Goal: Task Accomplishment & Management: Manage account settings

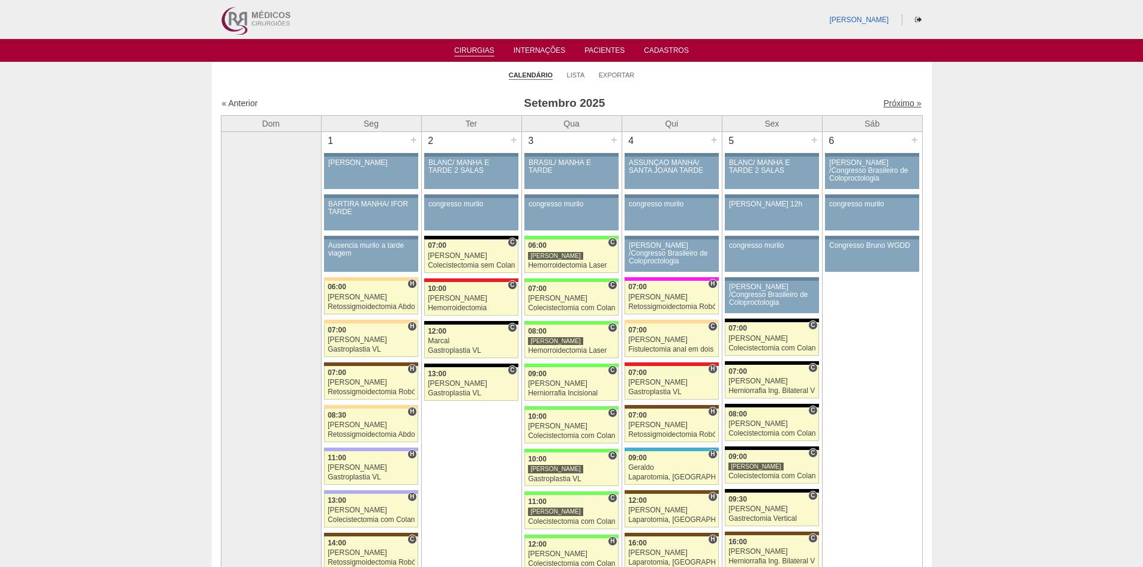
click at [886, 101] on link "Próximo »" at bounding box center [902, 103] width 38 height 10
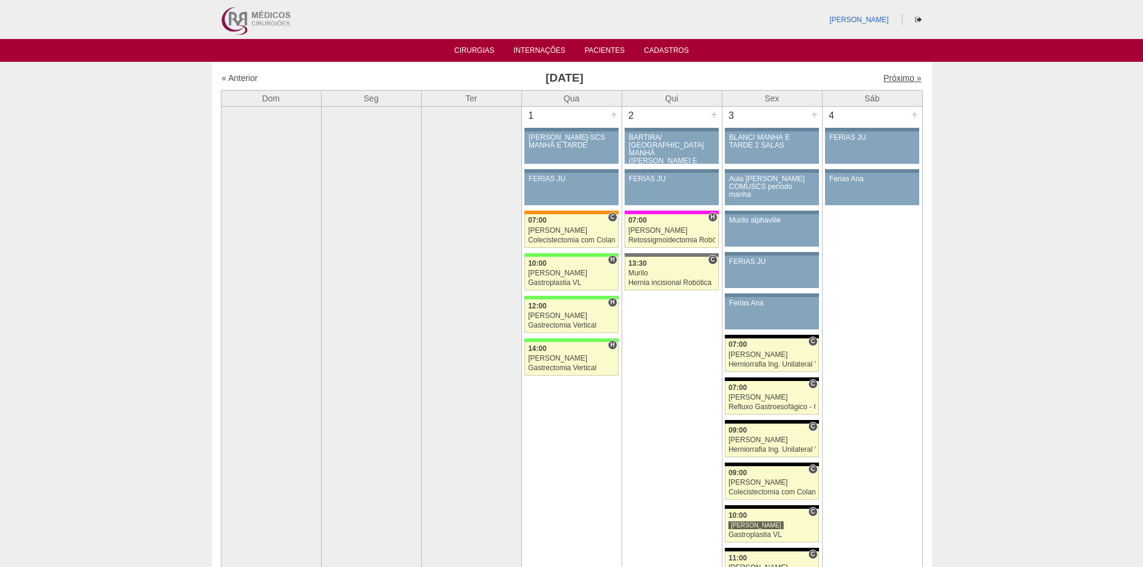
click at [883, 79] on link "Próximo »" at bounding box center [902, 78] width 38 height 10
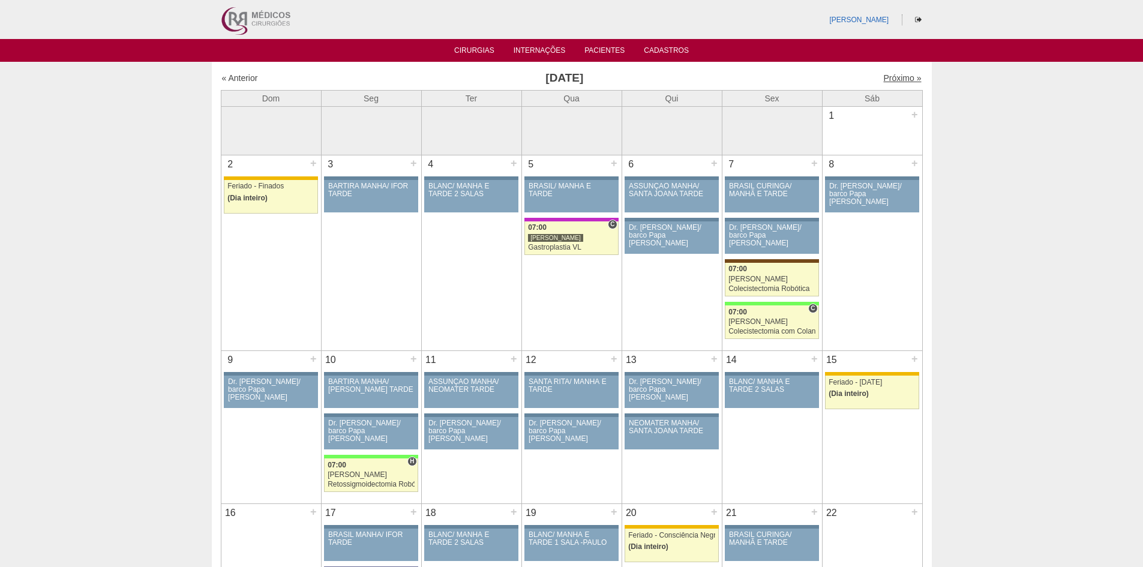
click at [888, 78] on link "Próximo »" at bounding box center [902, 78] width 38 height 10
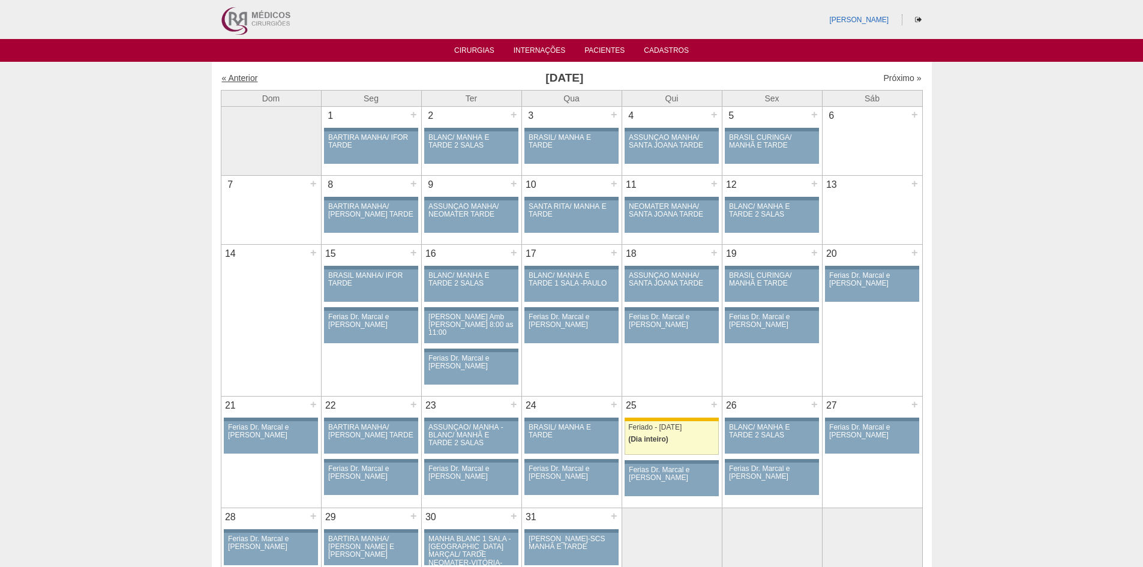
click at [245, 77] on link "« Anterior" at bounding box center [240, 78] width 36 height 10
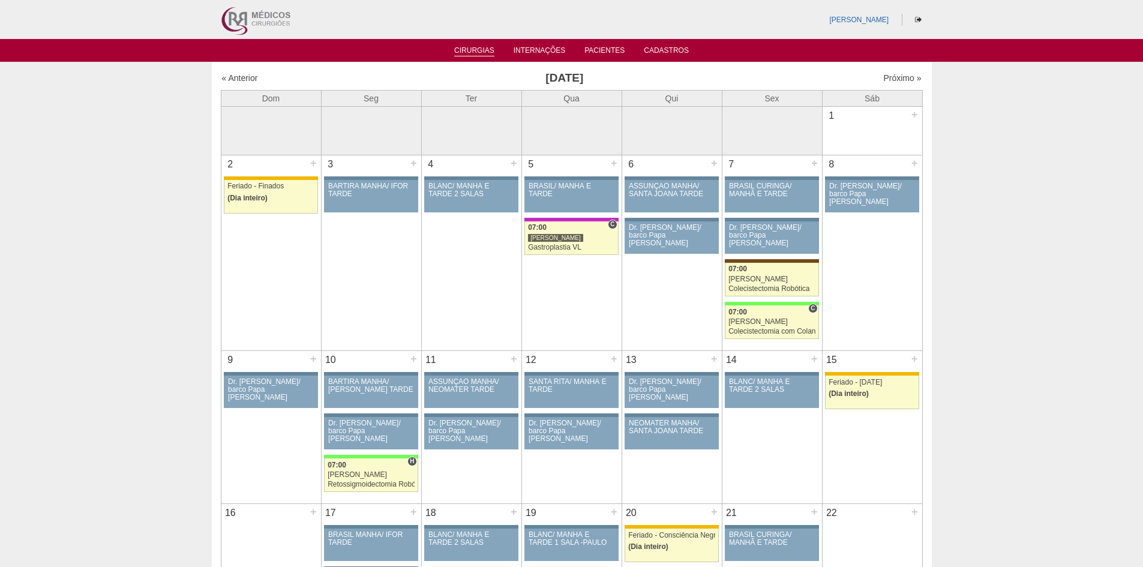
click at [476, 52] on link "Cirurgias" at bounding box center [474, 51] width 40 height 10
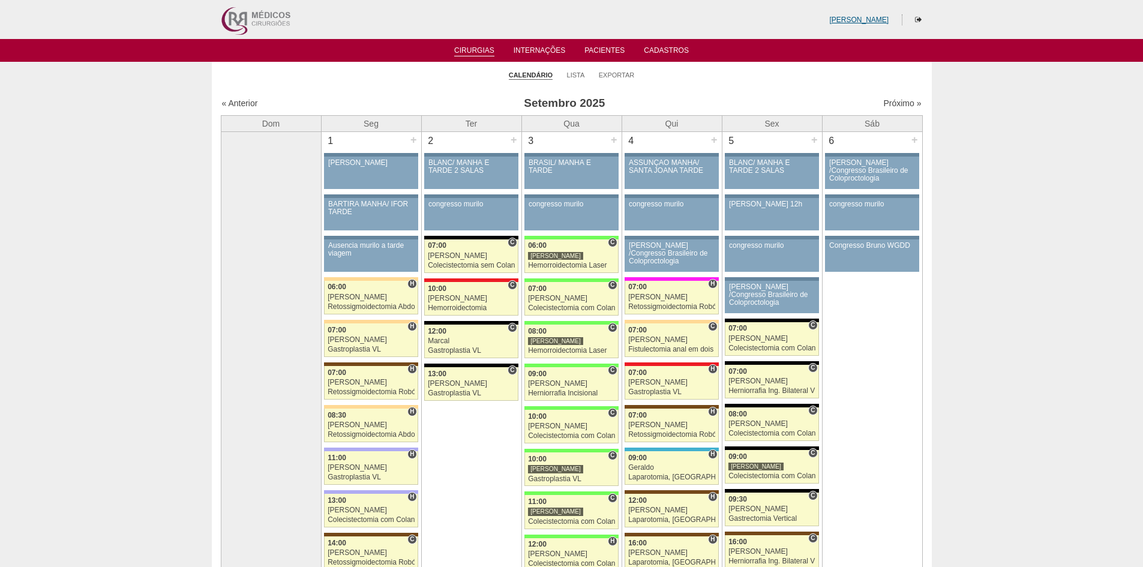
click at [858, 20] on link "[PERSON_NAME]" at bounding box center [858, 20] width 59 height 8
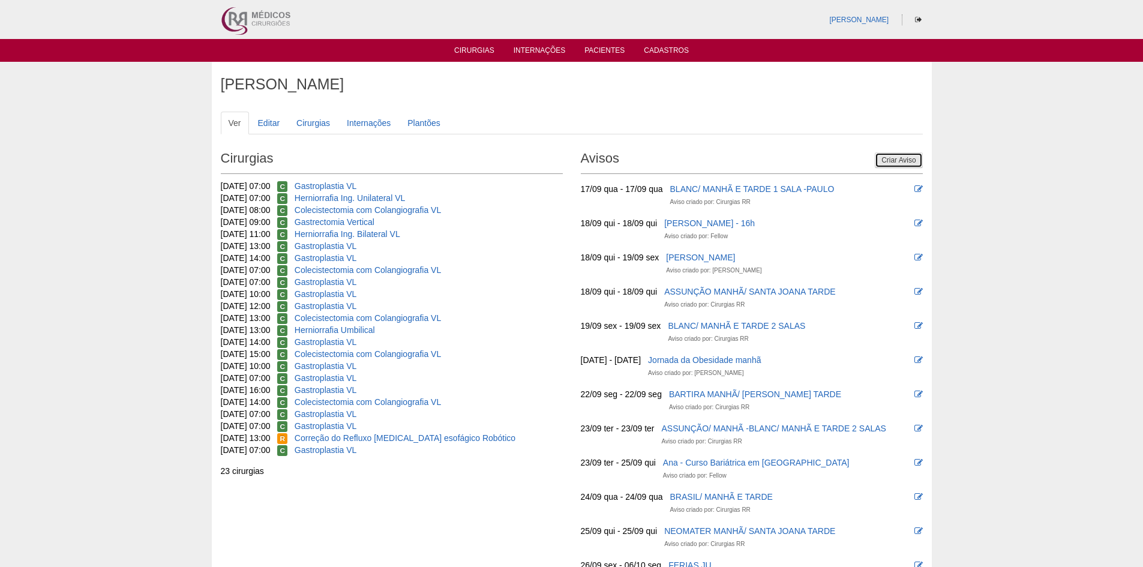
click at [889, 158] on link "Criar Aviso" at bounding box center [897, 160] width 47 height 16
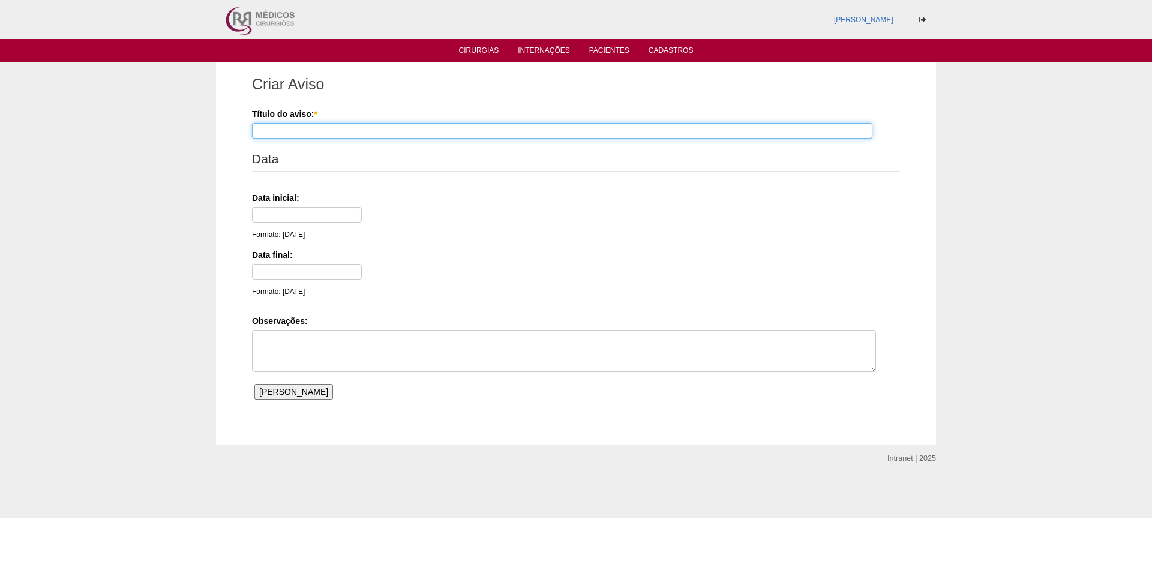
click at [323, 130] on input "Título do aviso: *" at bounding box center [562, 131] width 620 height 16
type input "Congresso de Bariátrica"
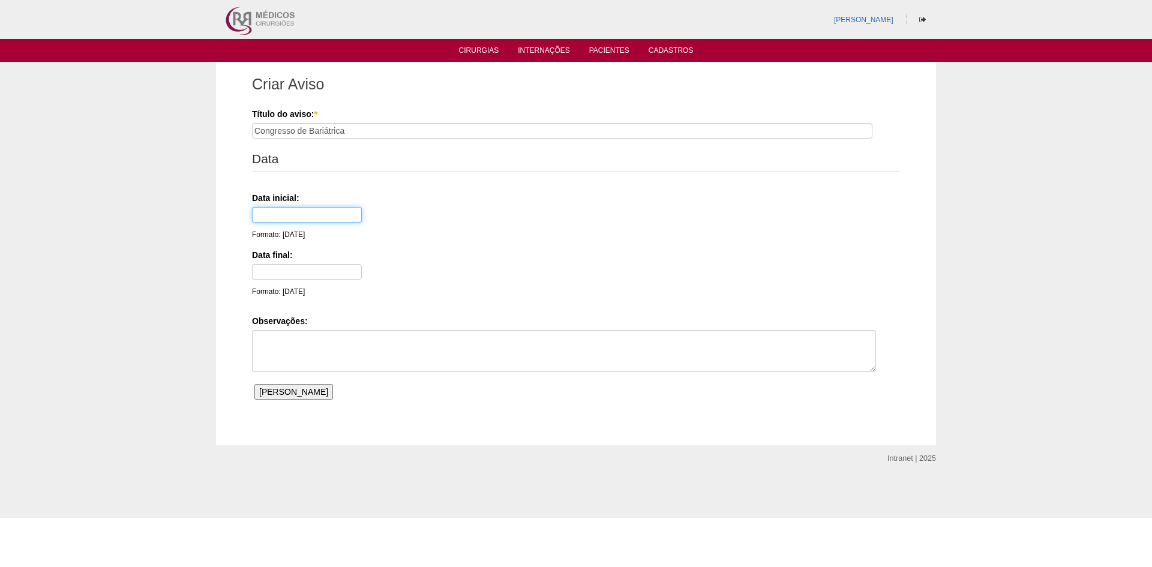
click at [282, 215] on input "text" at bounding box center [307, 215] width 110 height 16
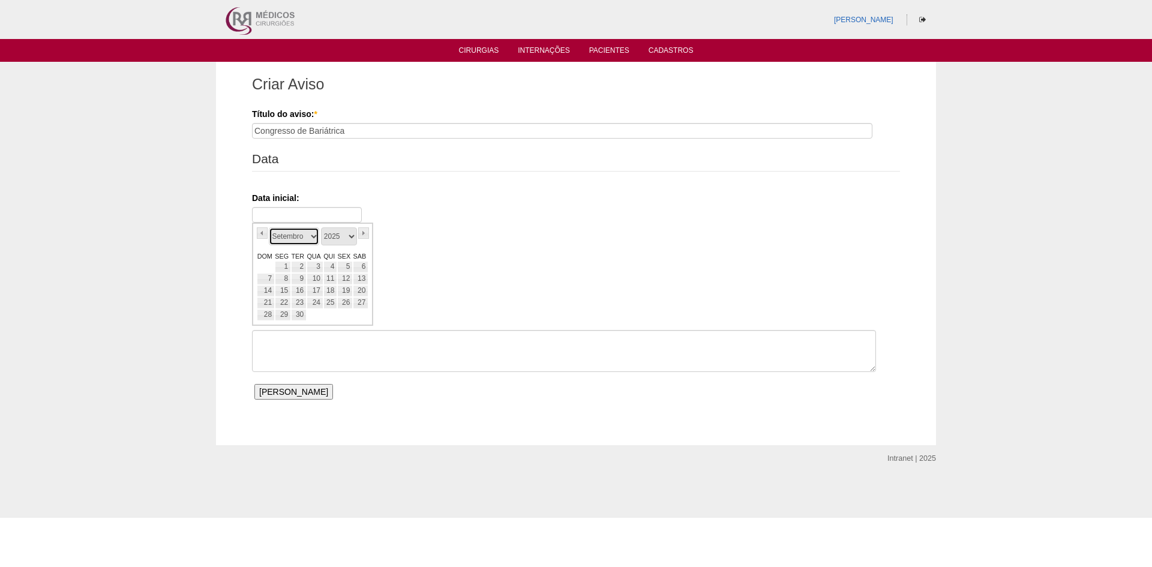
click at [279, 238] on select "Janeiro Fevereiro Março Abril Maio Junho Julho Agosto Setembro Outubro Novembro…" at bounding box center [294, 236] width 50 height 18
click at [281, 303] on link "20" at bounding box center [283, 303] width 16 height 12
type input "20/10/25"
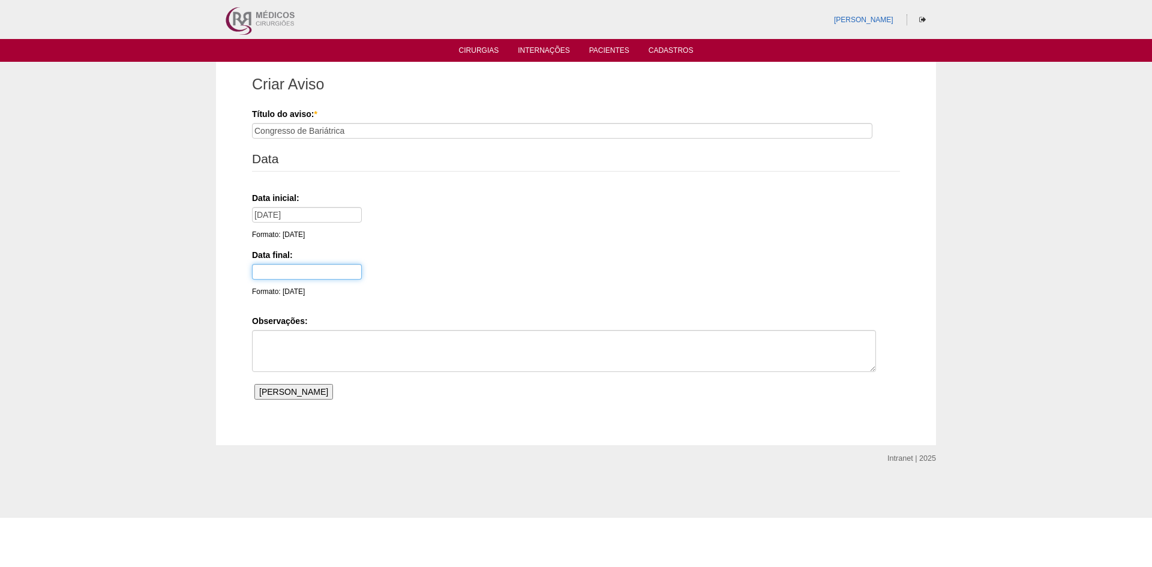
click at [276, 272] on input "text" at bounding box center [307, 272] width 110 height 16
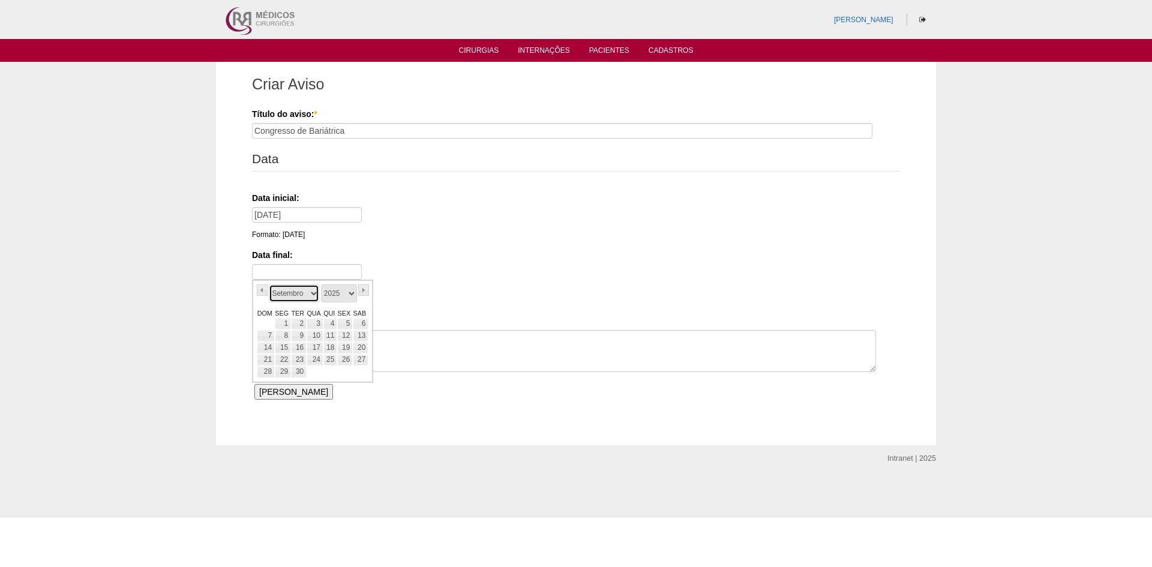
click at [279, 295] on select "Janeiro Fevereiro Março Abril Maio Junho Julho Agosto Setembro Outubro Novembro…" at bounding box center [294, 293] width 50 height 18
click at [362, 358] on link "25" at bounding box center [361, 360] width 16 height 12
type input "25/10/25"
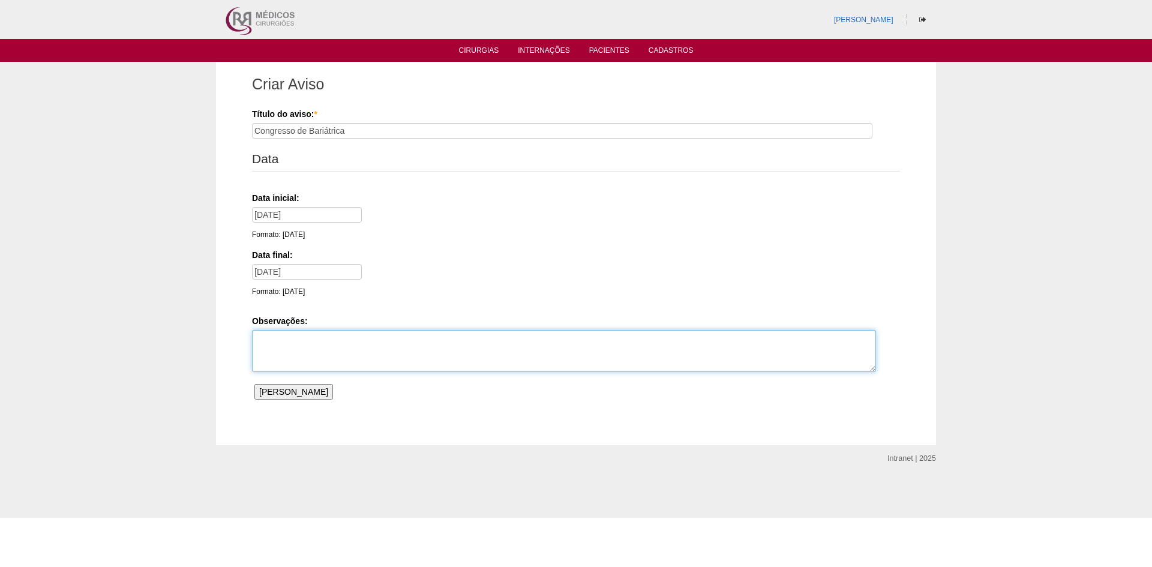
click at [278, 343] on textarea "Observações:" at bounding box center [564, 351] width 624 height 42
type textarea "[PERSON_NAME]"
click at [290, 389] on input "Salvar Aviso" at bounding box center [293, 392] width 79 height 16
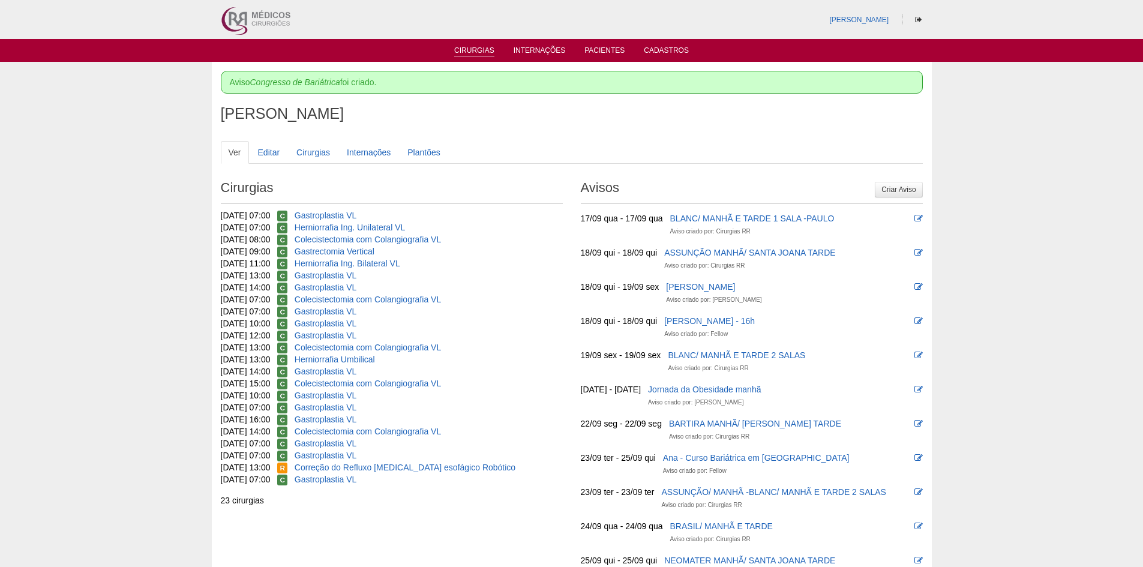
click at [477, 48] on link "Cirurgias" at bounding box center [474, 51] width 40 height 10
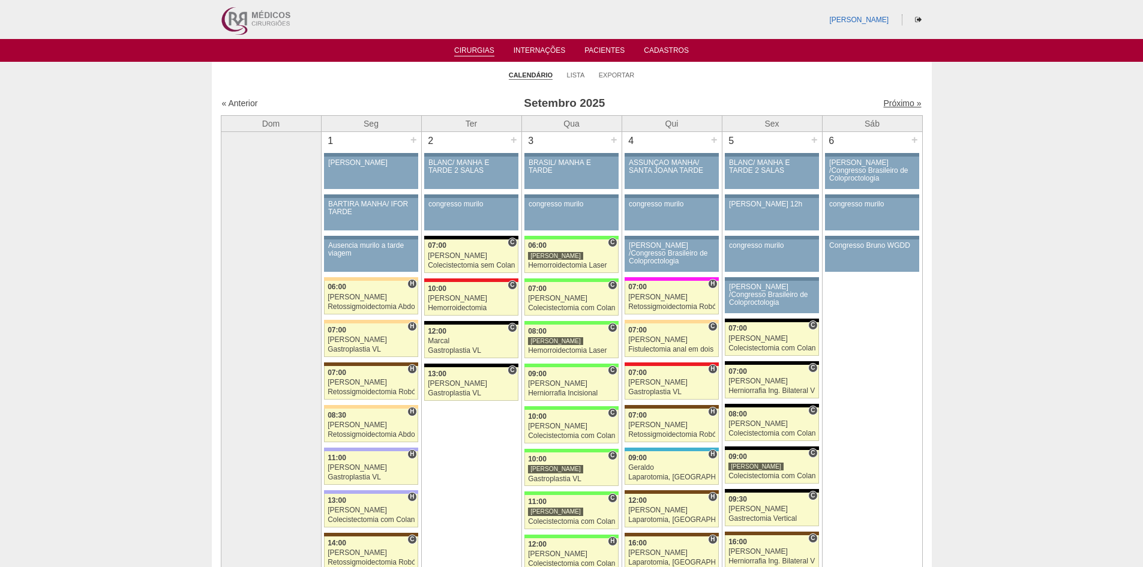
click at [883, 102] on link "Próximo »" at bounding box center [902, 103] width 38 height 10
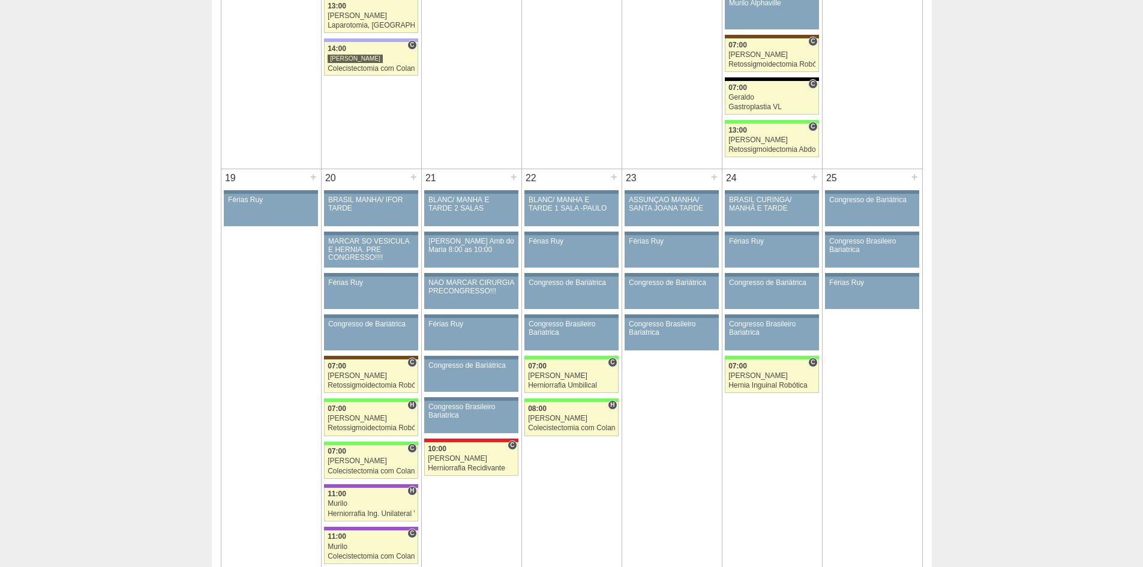
scroll to position [1200, 0]
click at [372, 324] on div "Congresso de Bariátrica" at bounding box center [371, 324] width 86 height 8
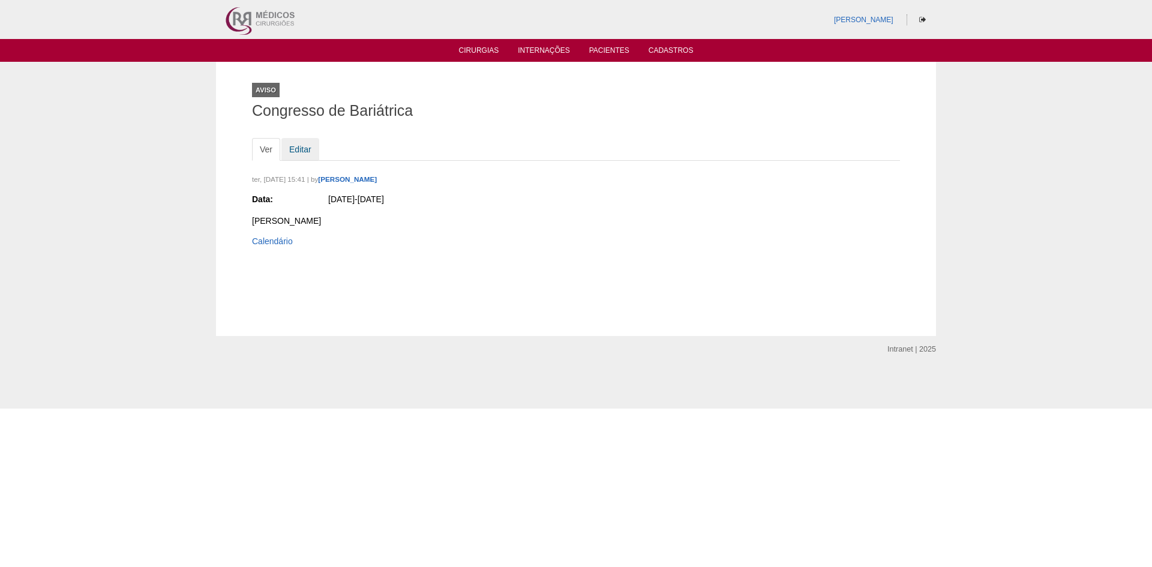
click at [302, 148] on link "Editar" at bounding box center [300, 149] width 38 height 23
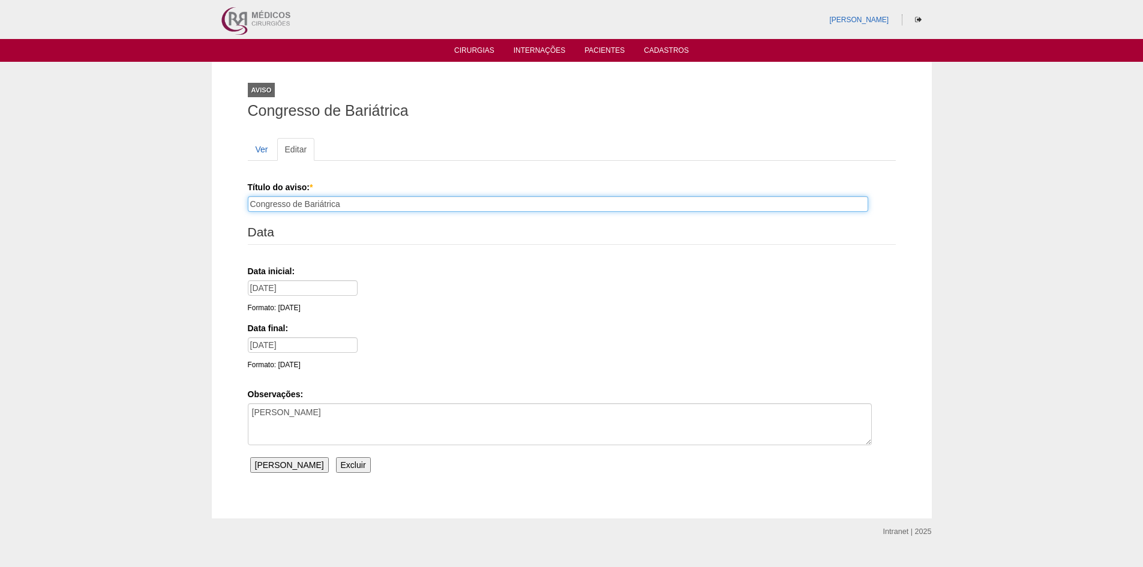
click at [364, 204] on input "Congresso de Bariátrica" at bounding box center [558, 204] width 620 height 16
click at [364, 205] on input "Congresso de Bariátrica Paulço Regina" at bounding box center [558, 204] width 620 height 16
type input "Congresso de Bariátrica [PERSON_NAME]"
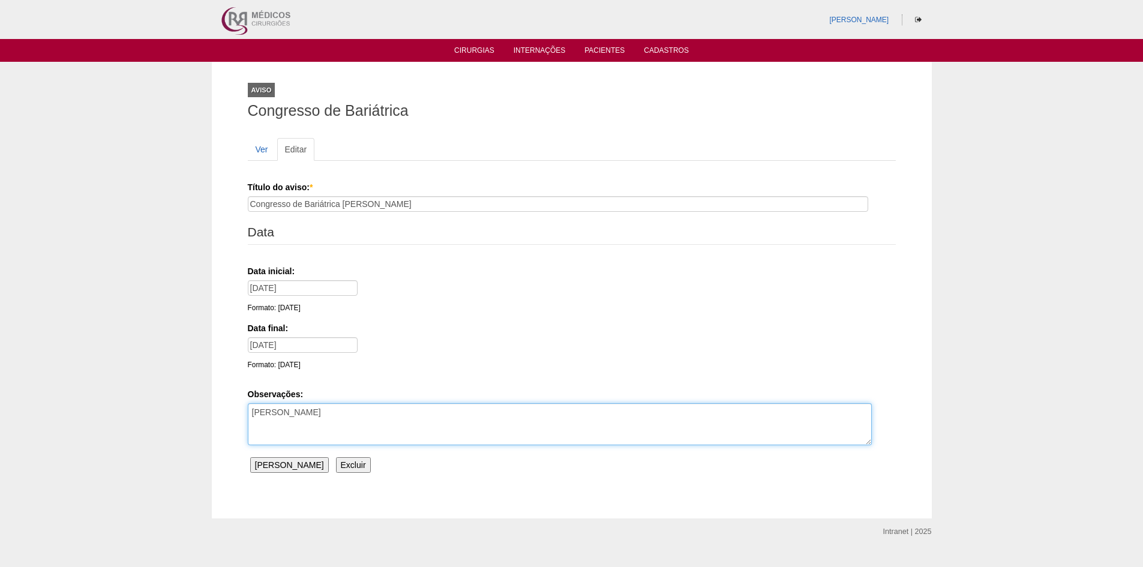
drag, startPoint x: 308, startPoint y: 417, endPoint x: 235, endPoint y: 418, distance: 72.6
click at [235, 418] on div "Aviso Congresso de Bariátrica Ver Editar Título do aviso: * Congresso de Bariát…" at bounding box center [572, 290] width 720 height 456
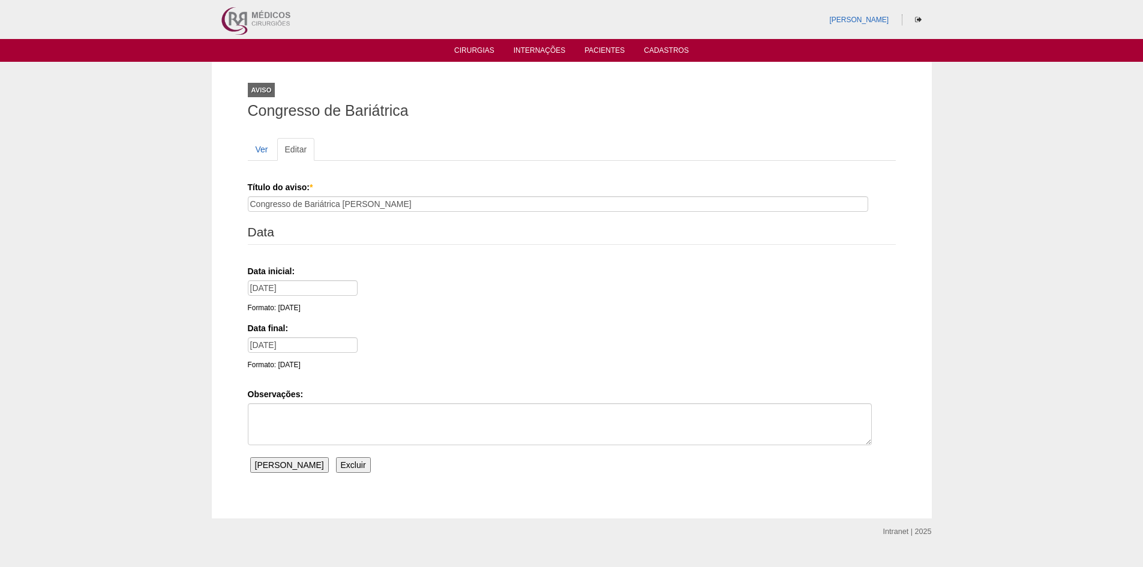
click at [273, 463] on input "[PERSON_NAME]" at bounding box center [289, 465] width 79 height 16
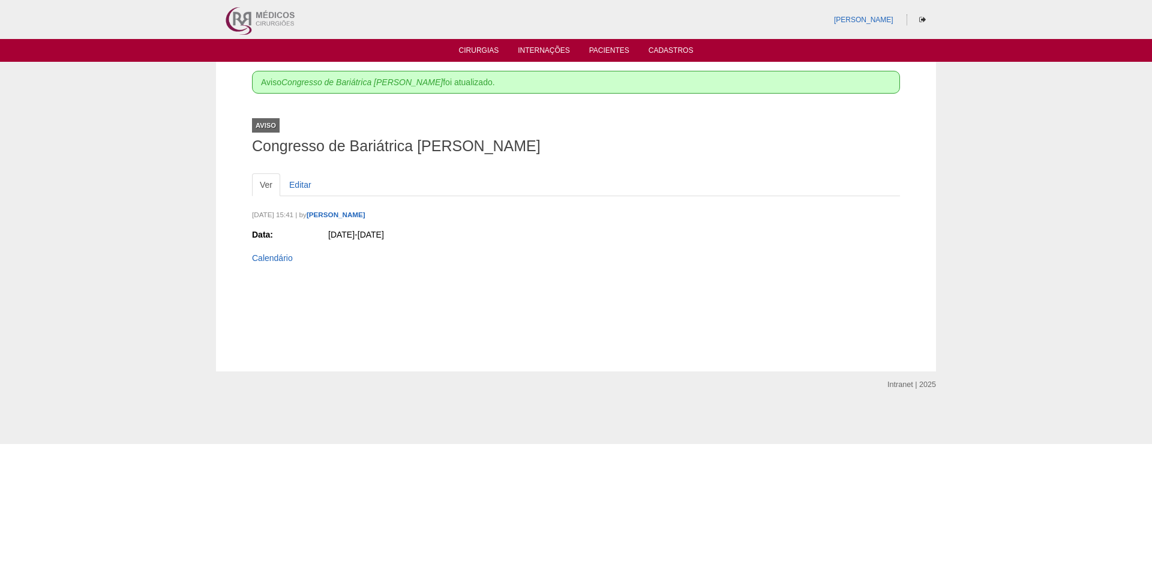
click at [489, 43] on ul "Cirurgias Internações Pacientes Cadastros" at bounding box center [576, 50] width 1152 height 23
click at [485, 51] on link "Cirurgias" at bounding box center [479, 51] width 40 height 10
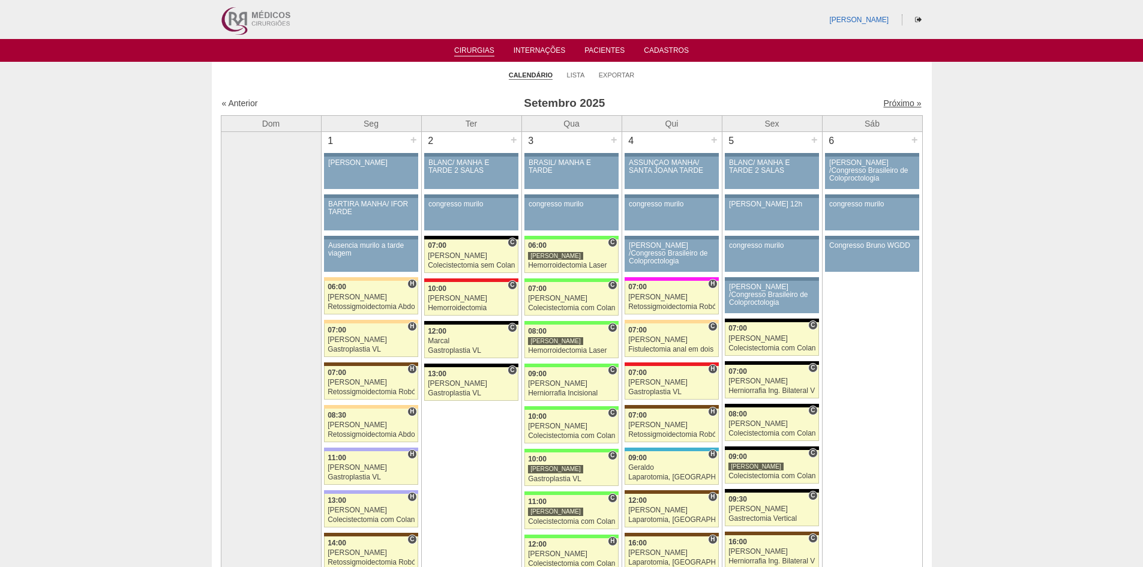
click at [883, 99] on link "Próximo »" at bounding box center [902, 103] width 38 height 10
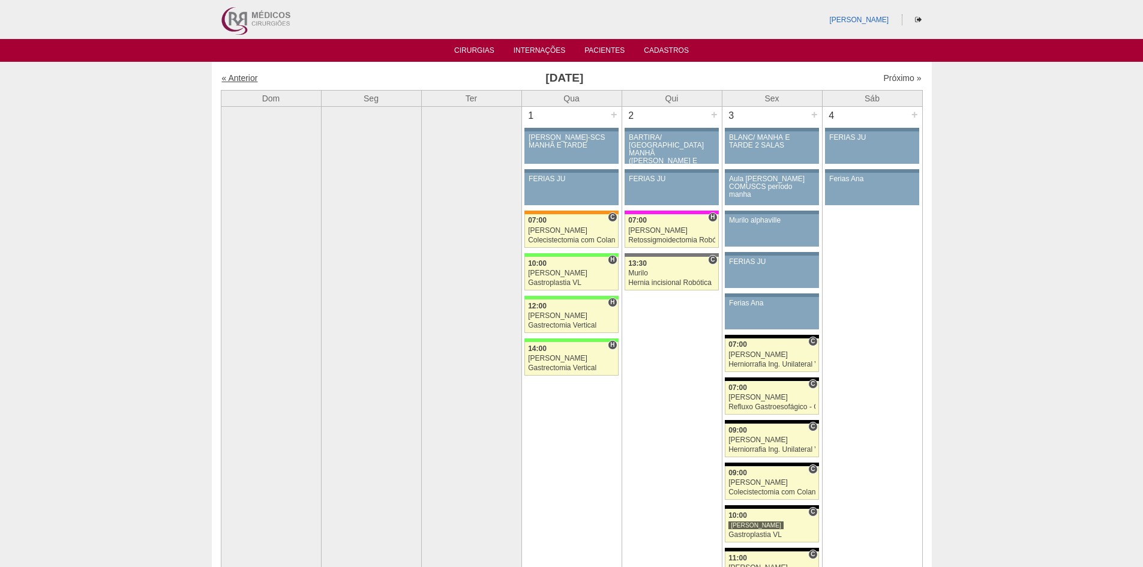
click at [248, 79] on link "« Anterior" at bounding box center [240, 78] width 36 height 10
